Goal: Check status: Check status

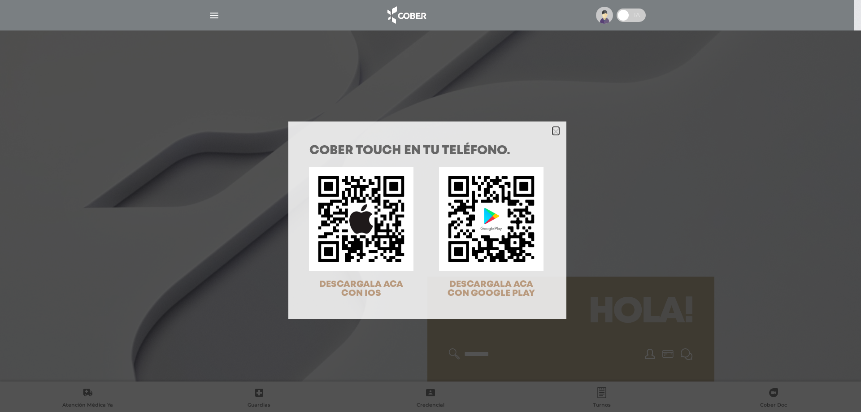
click at [553, 134] on icon "Close" at bounding box center [556, 131] width 7 height 7
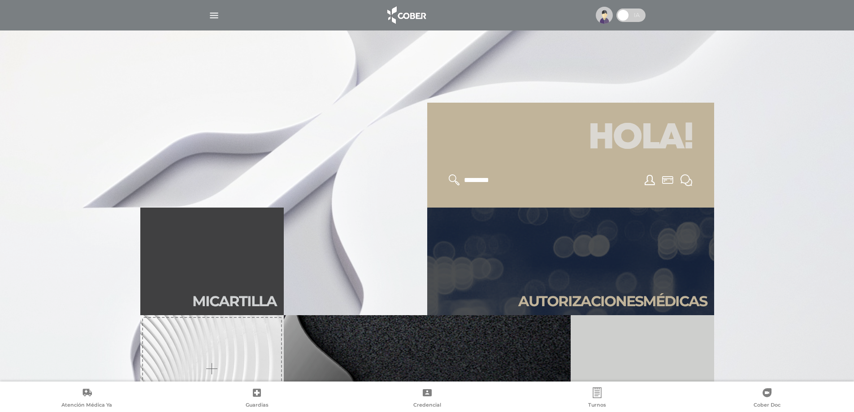
scroll to position [179, 0]
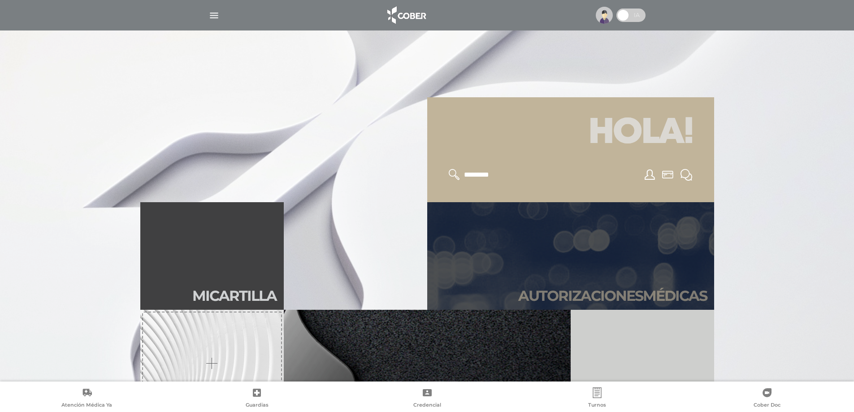
click at [591, 294] on h2 "Autori zaciones médicas" at bounding box center [612, 295] width 189 height 17
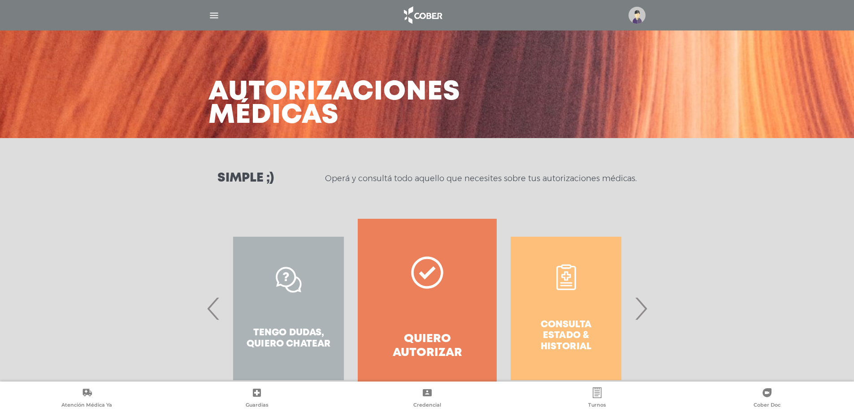
click at [644, 311] on span "›" at bounding box center [640, 308] width 17 height 48
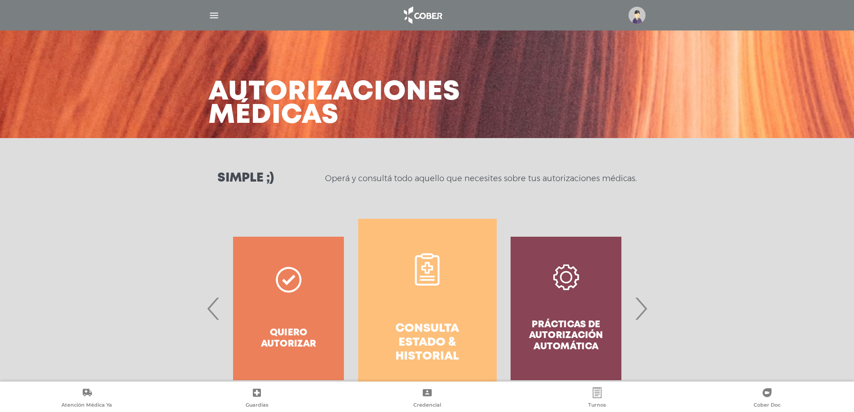
click at [433, 328] on h4 "Consulta estado & historial" at bounding box center [427, 343] width 106 height 42
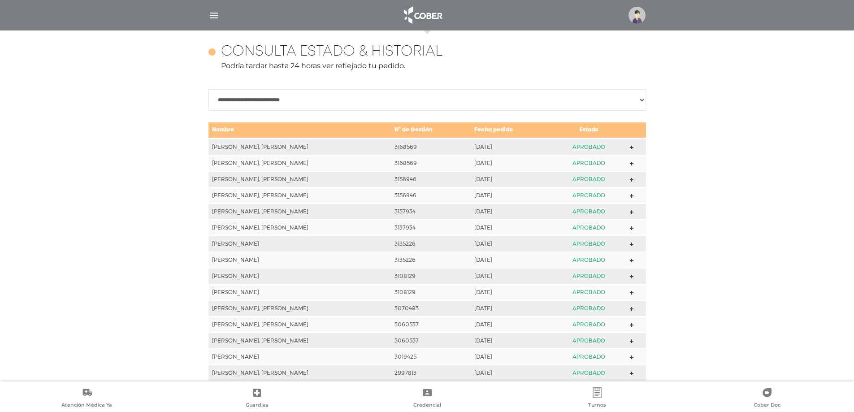
scroll to position [398, 0]
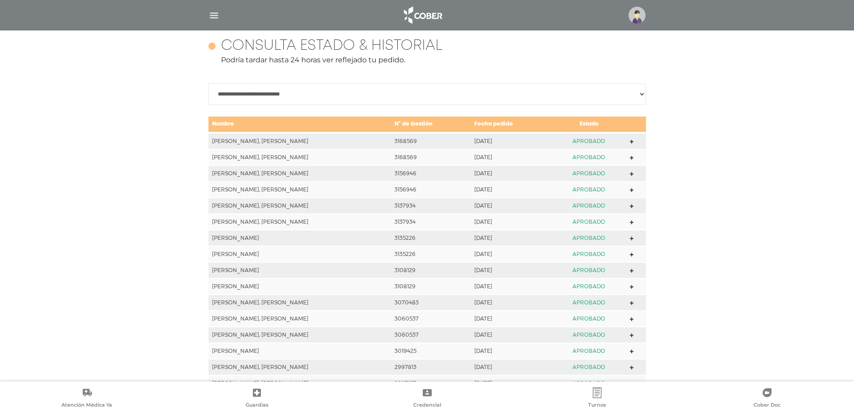
click at [426, 13] on img at bounding box center [422, 15] width 47 height 22
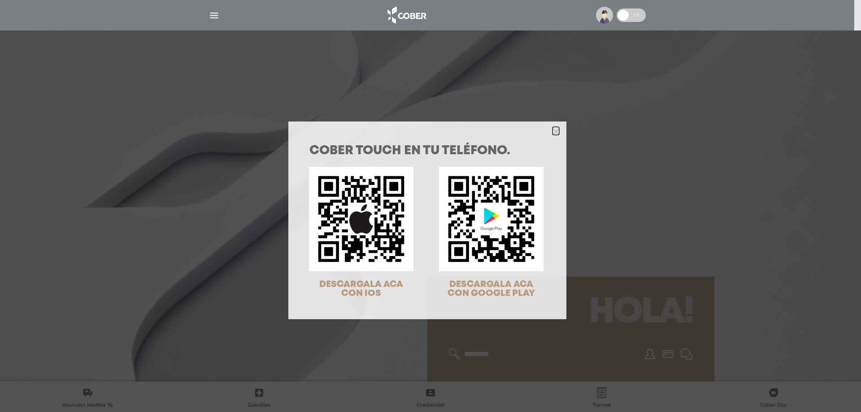
click at [554, 132] on icon "Close" at bounding box center [556, 131] width 7 height 7
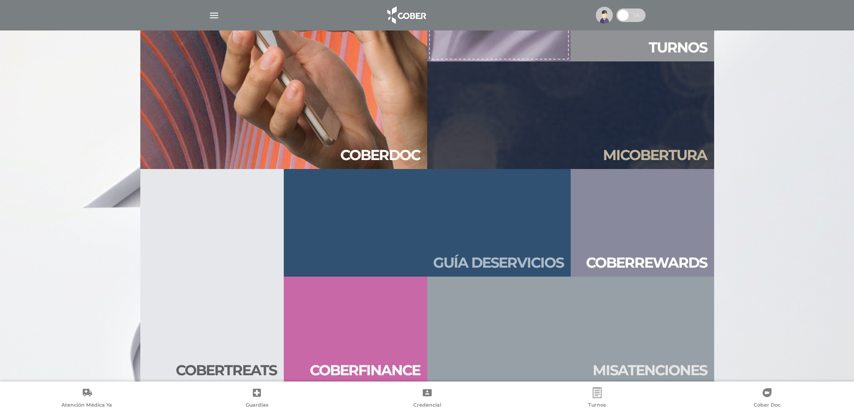
scroll to position [969, 0]
